Goal: Task Accomplishment & Management: Use online tool/utility

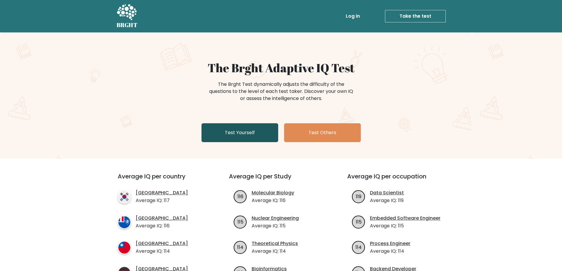
click at [251, 126] on link "Test Yourself" at bounding box center [239, 132] width 77 height 19
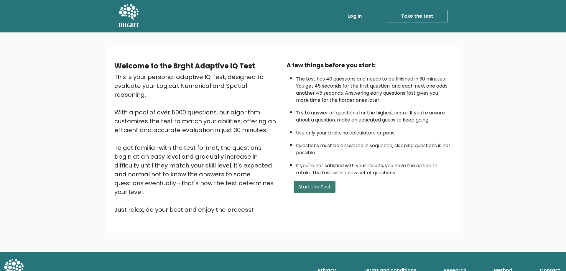
click at [318, 185] on button "Start the Test" at bounding box center [315, 187] width 42 height 12
